Goal: Information Seeking & Learning: Check status

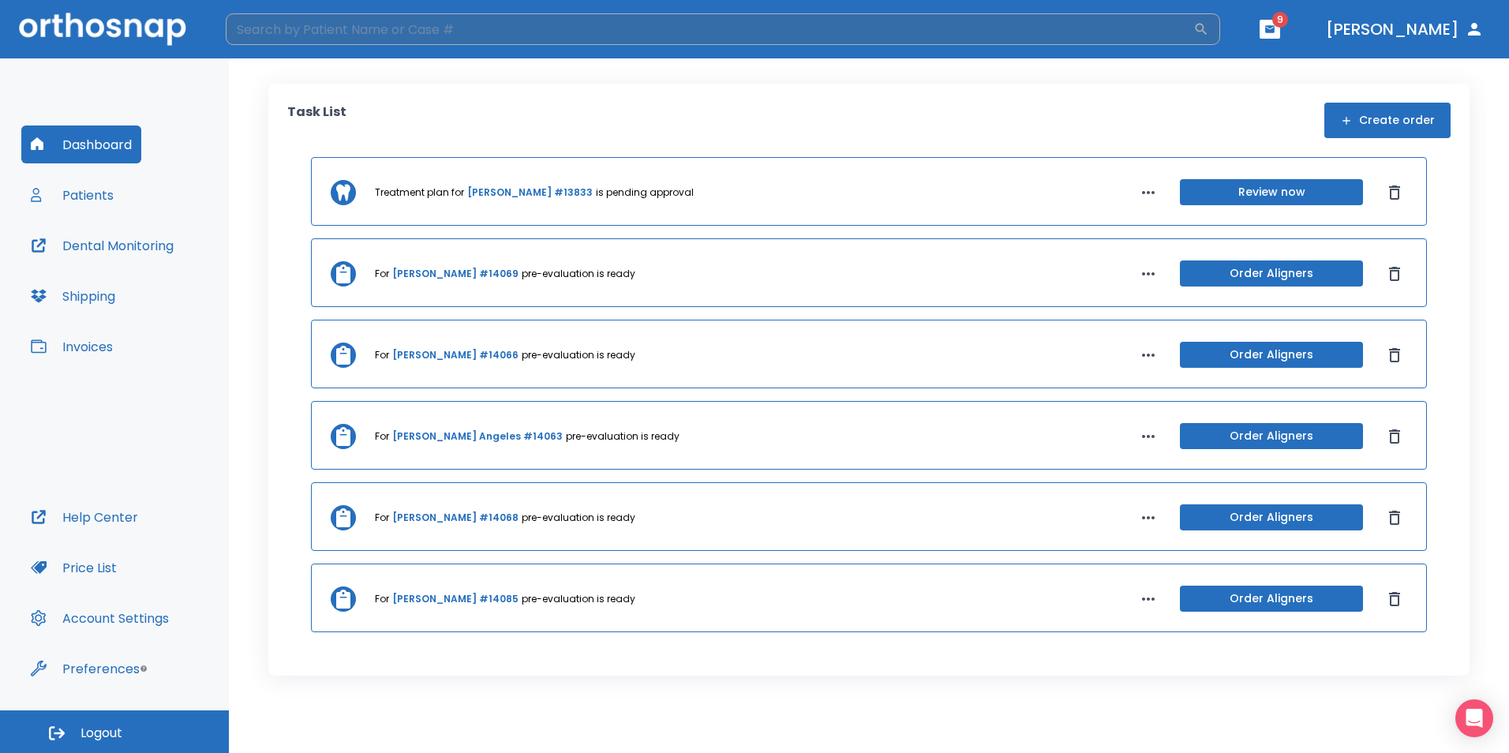
click at [934, 23] on input "search" at bounding box center [710, 29] width 968 height 32
type input "amanda"
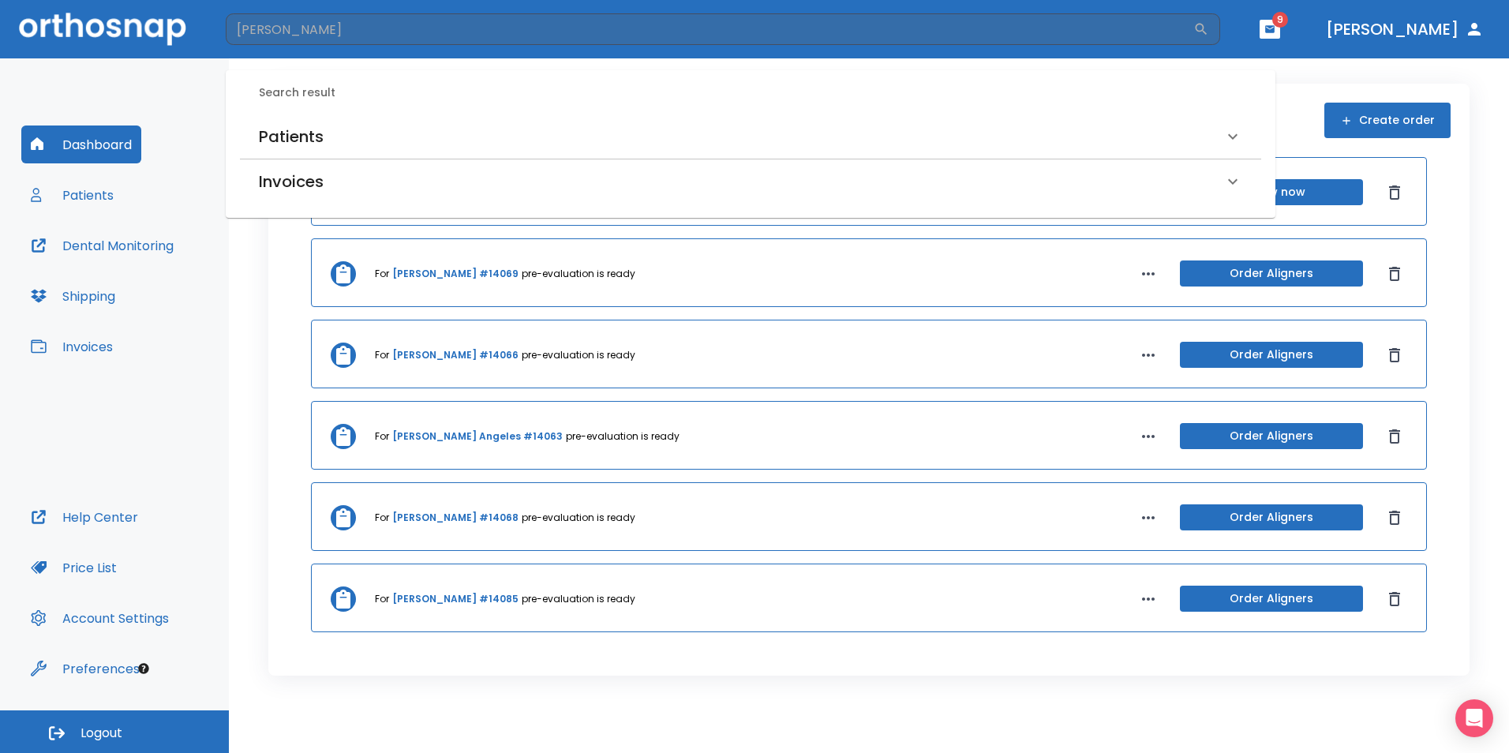
click at [380, 129] on div "Patients" at bounding box center [741, 136] width 965 height 25
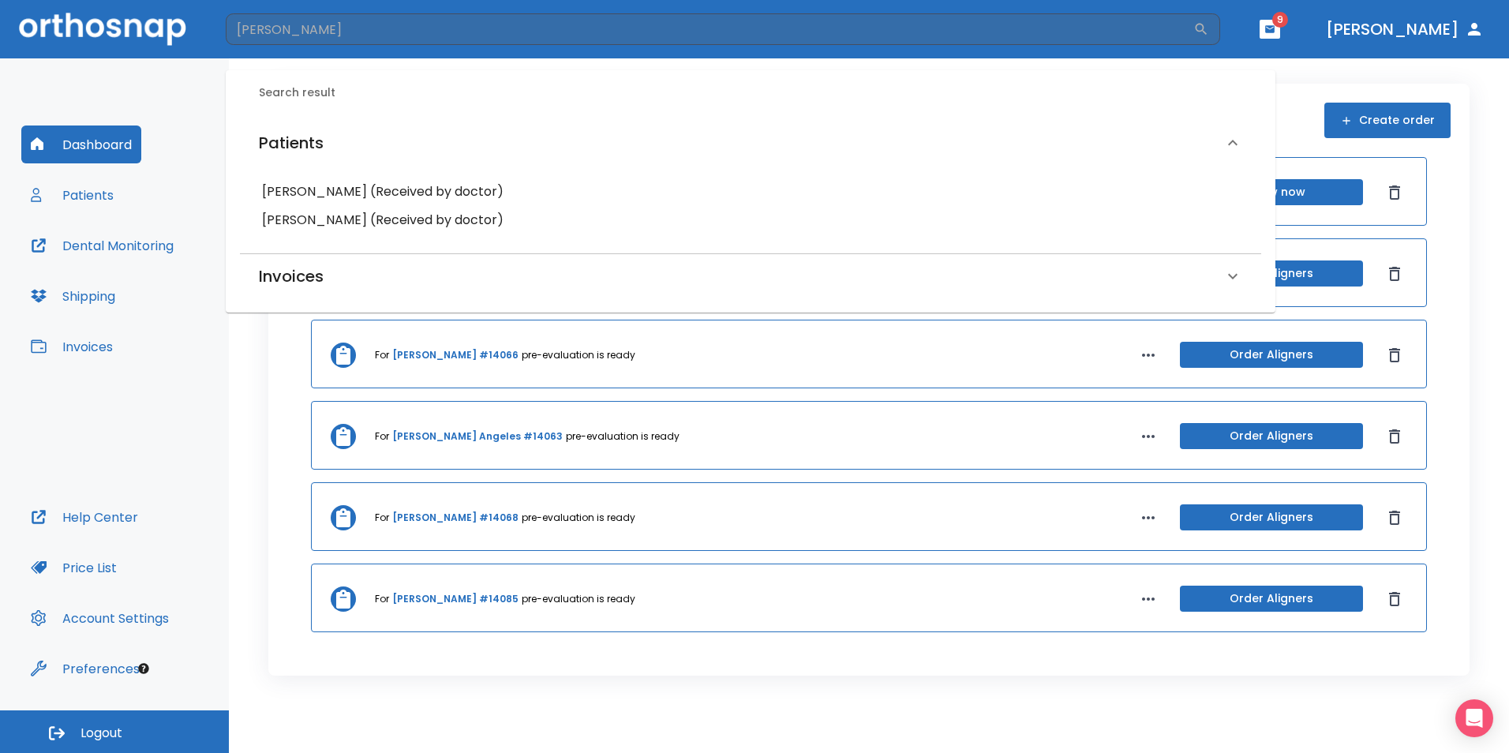
click at [385, 179] on div "Amanda Silva (Received by doctor)" at bounding box center [751, 192] width 996 height 28
drag, startPoint x: 403, startPoint y: 183, endPoint x: 387, endPoint y: 163, distance: 25.8
click at [399, 175] on div "Amanda Silva (Received by doctor) Amanda Martorana (Received by doctor)" at bounding box center [750, 205] width 1021 height 69
click at [380, 197] on h6 "Amanda Silva (Received by doctor)" at bounding box center [750, 192] width 977 height 22
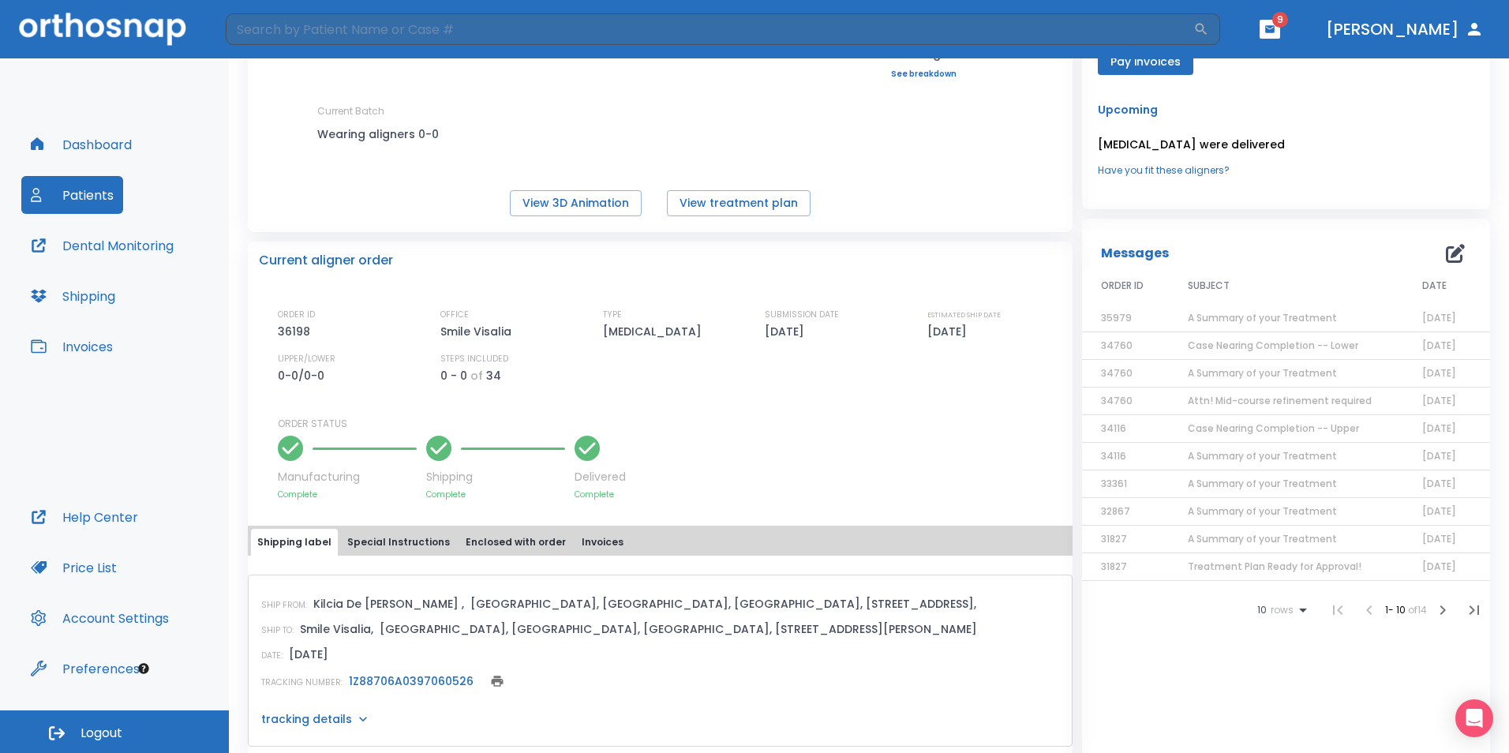
scroll to position [79, 0]
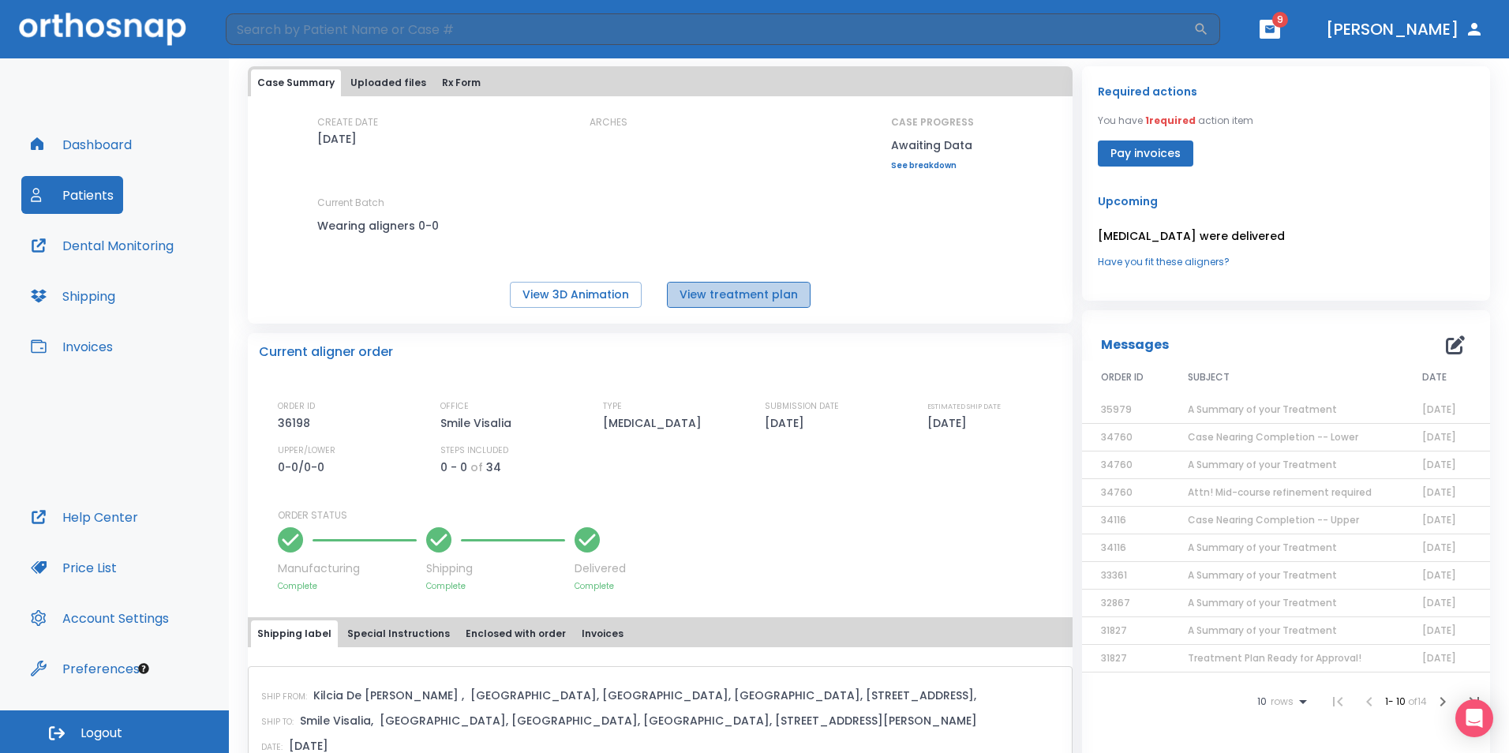
click at [740, 298] on button "View treatment plan" at bounding box center [739, 295] width 144 height 26
